Goal: Task Accomplishment & Management: Manage account settings

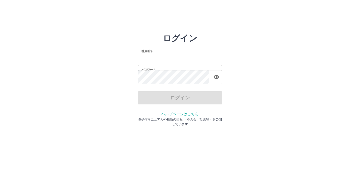
type input "*******"
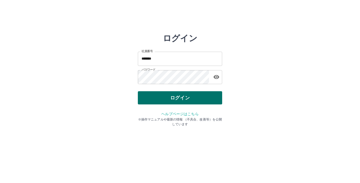
click at [172, 98] on div "ログイン" at bounding box center [180, 97] width 84 height 13
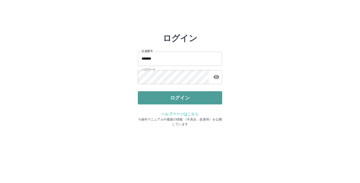
click at [171, 96] on button "ログイン" at bounding box center [180, 97] width 84 height 13
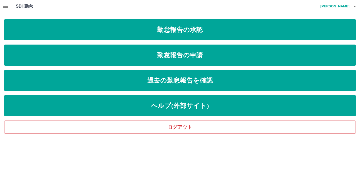
click at [4, 4] on icon "button" at bounding box center [5, 6] width 6 height 6
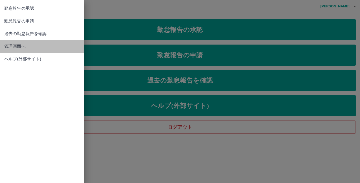
click at [18, 47] on span "管理画面へ" at bounding box center [42, 46] width 76 height 6
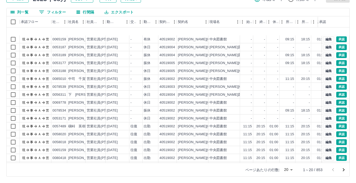
scroll to position [27, 0]
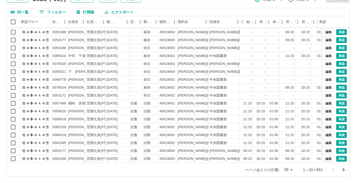
click at [341, 170] on icon "次のページへ" at bounding box center [344, 170] width 6 height 6
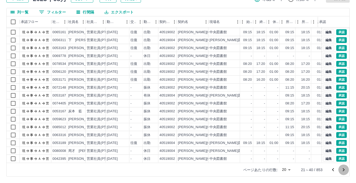
click at [342, 170] on icon "次のページへ" at bounding box center [344, 170] width 6 height 6
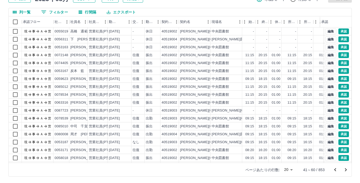
scroll to position [0, 0]
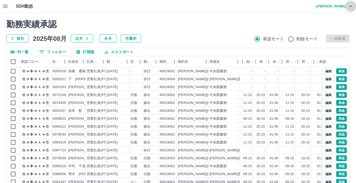
click at [352, 7] on icon "button" at bounding box center [351, 6] width 6 height 6
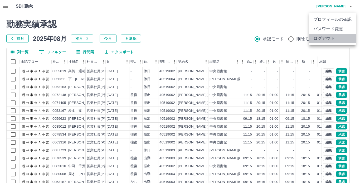
click at [339, 38] on li "ログアウト" at bounding box center [332, 38] width 47 height 9
